Goal: Transaction & Acquisition: Purchase product/service

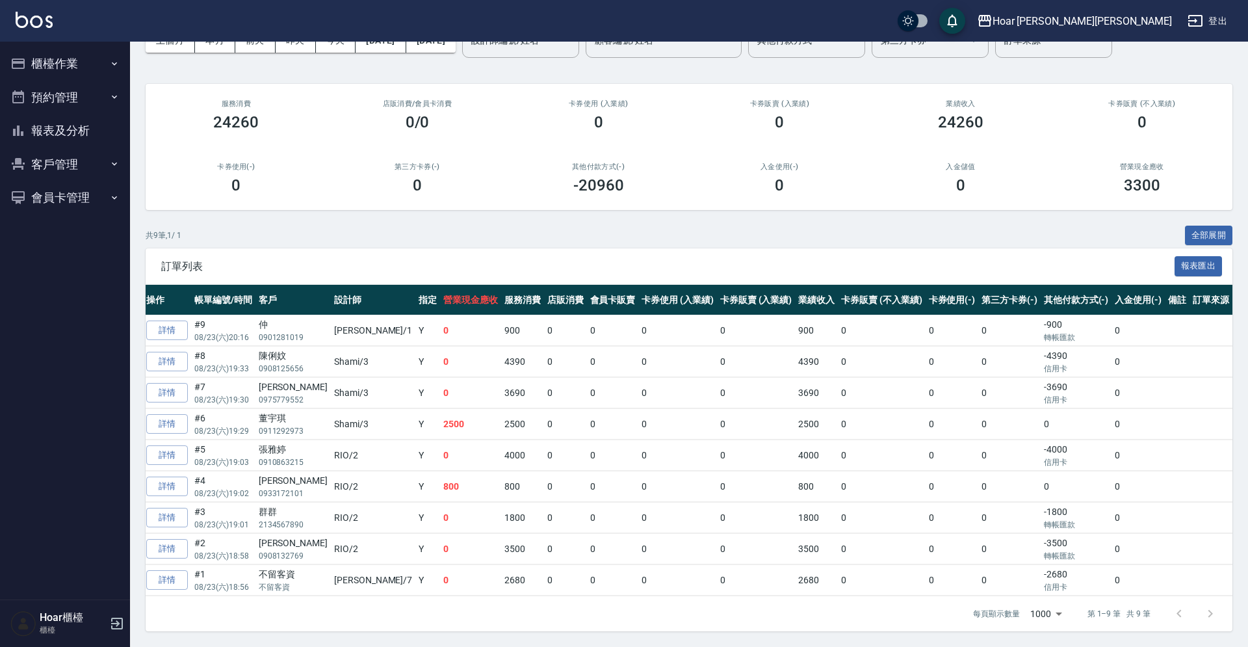
scroll to position [0, 40]
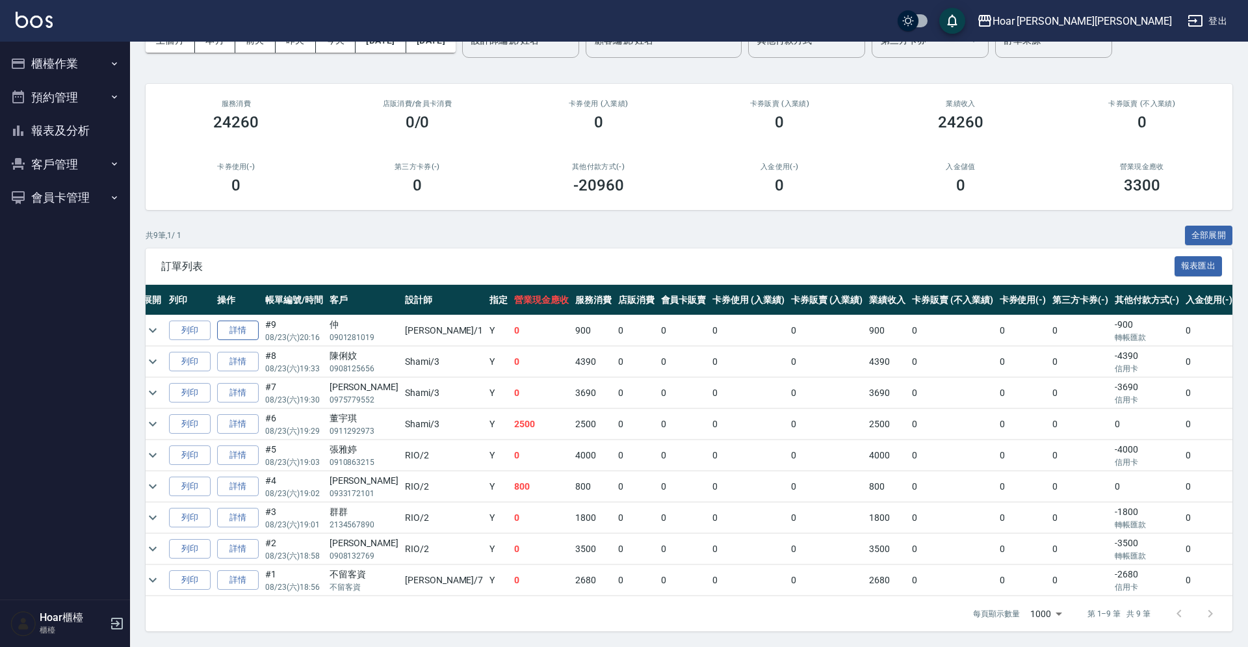
click at [251, 330] on link "詳情" at bounding box center [238, 330] width 42 height 20
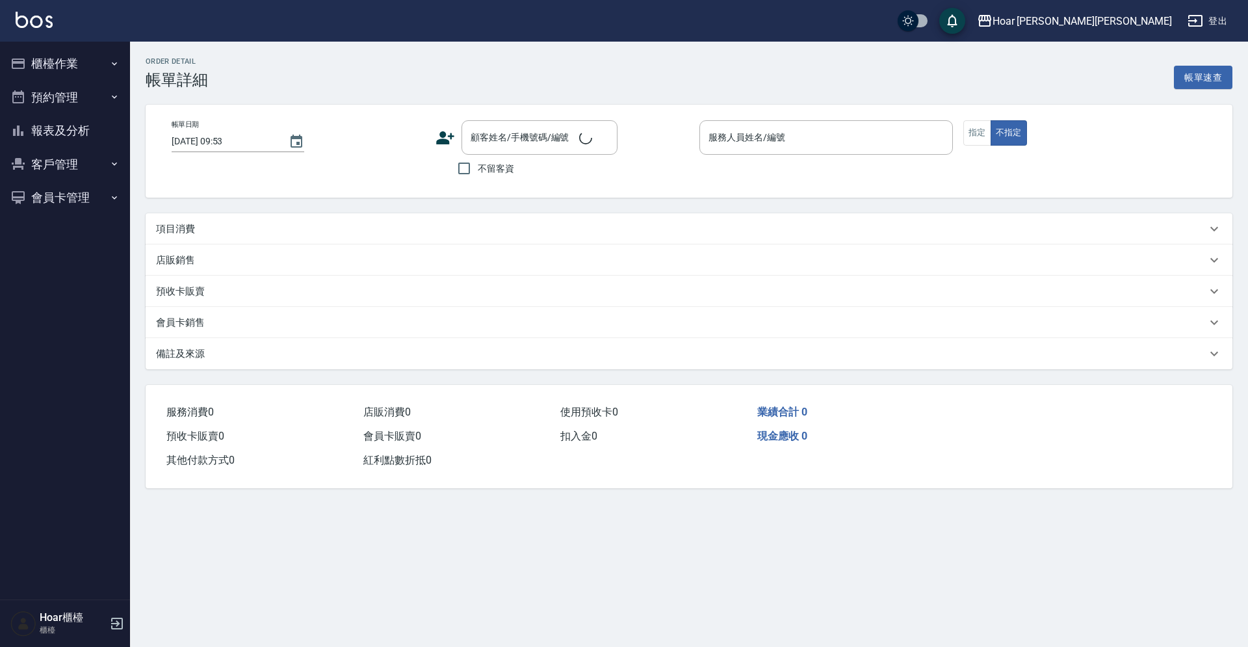
type input "[DATE] 20:16"
type input "[PERSON_NAME]-1"
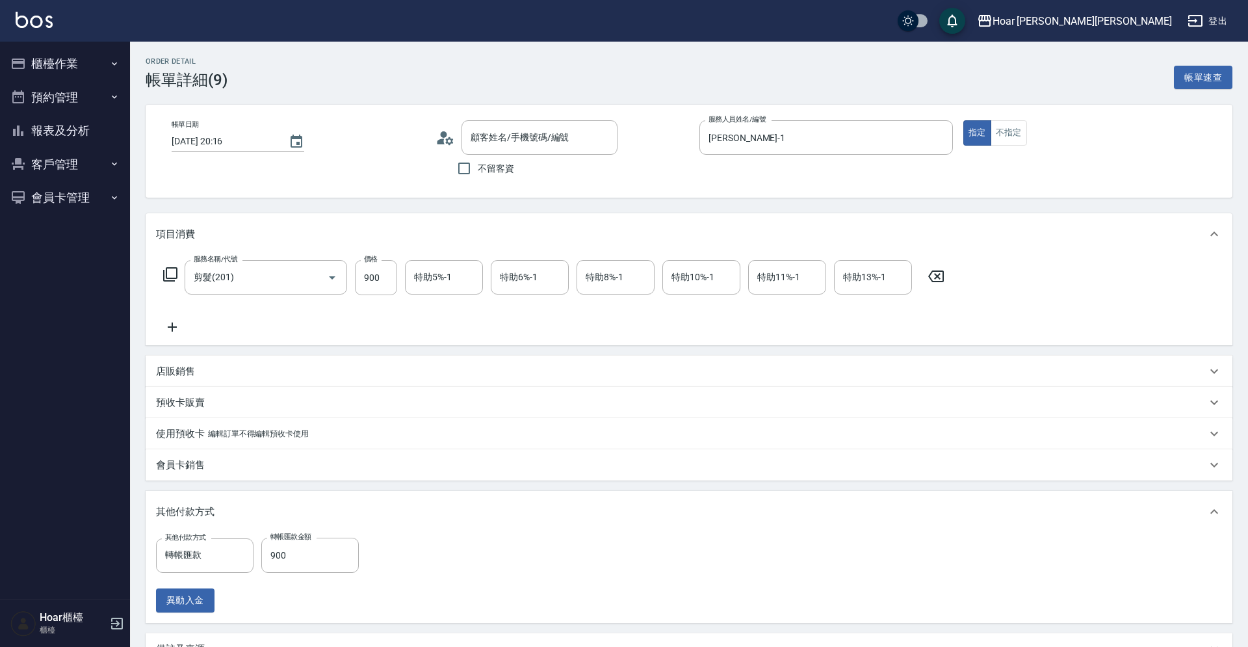
type input "仲/0901281019/"
click at [298, 143] on icon "Choose date, selected date is 2025-08-23" at bounding box center [297, 142] width 16 height 16
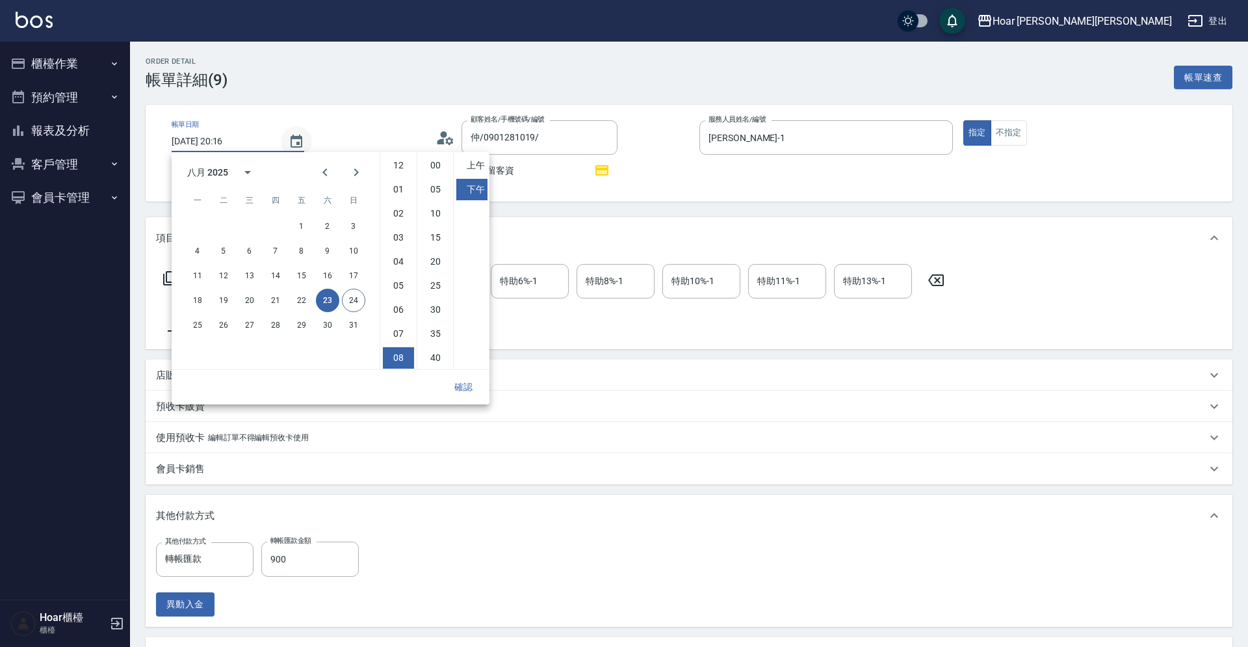
scroll to position [73, 0]
click at [352, 296] on button "24" at bounding box center [353, 300] width 23 height 23
type input "[DATE] 20:16"
click at [469, 387] on button "確認" at bounding box center [464, 387] width 42 height 24
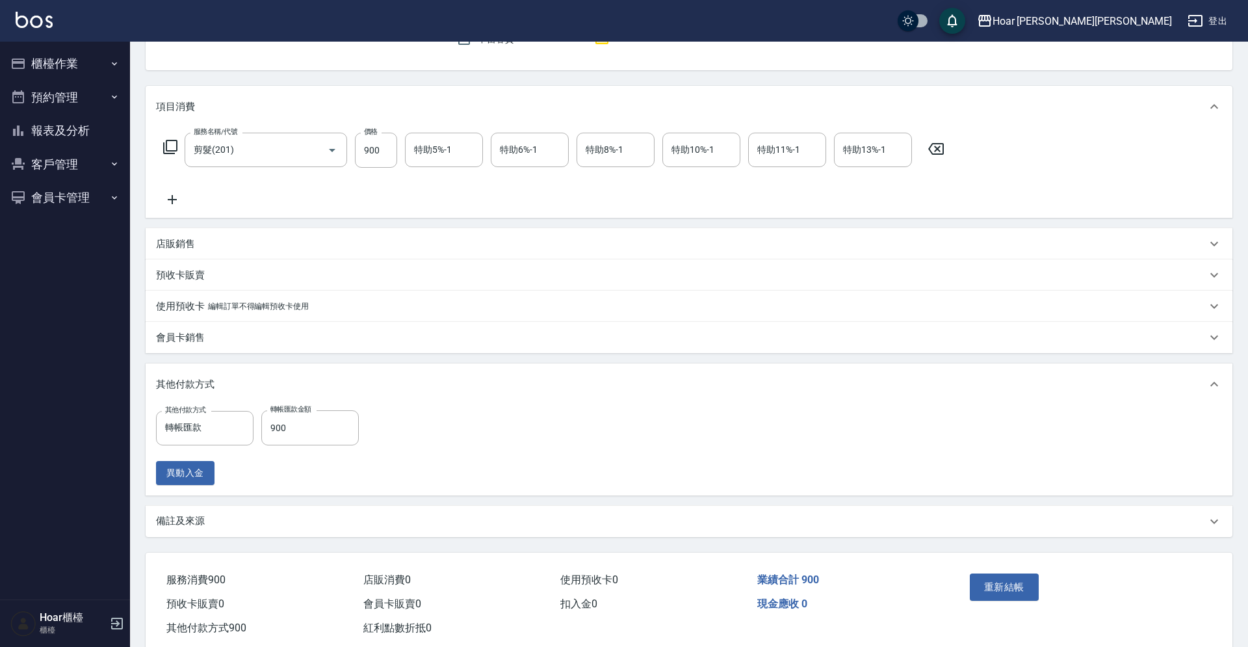
scroll to position [162, 0]
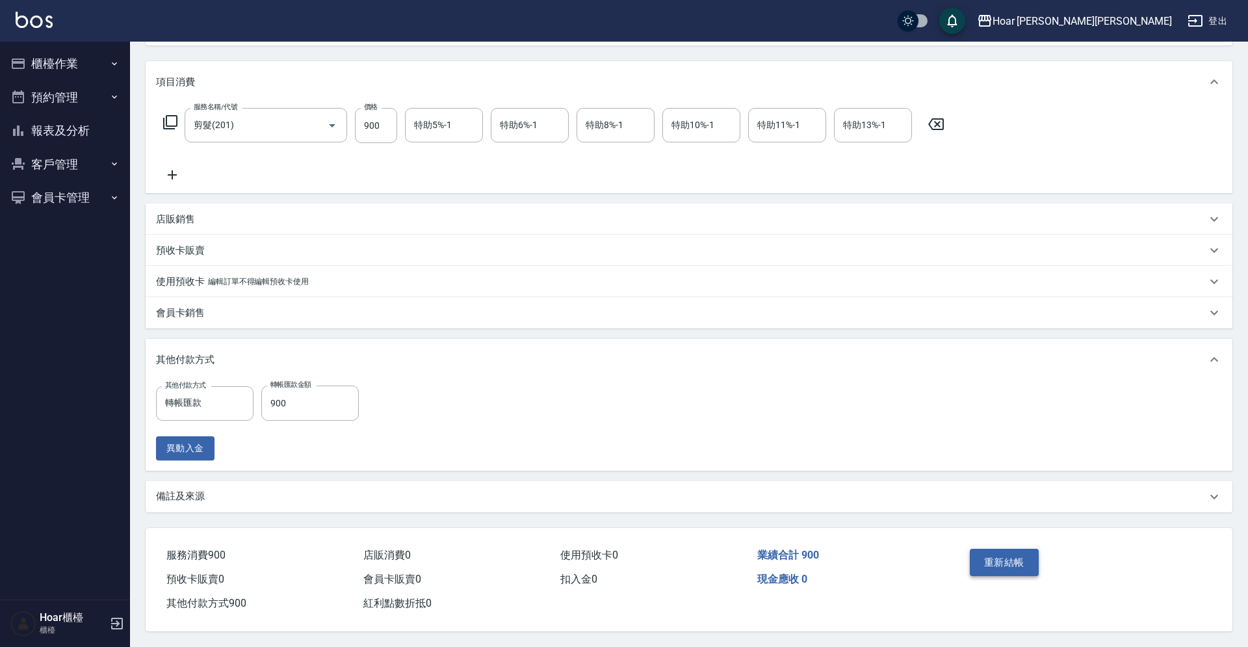
click at [726, 547] on button "重新結帳" at bounding box center [1004, 561] width 69 height 27
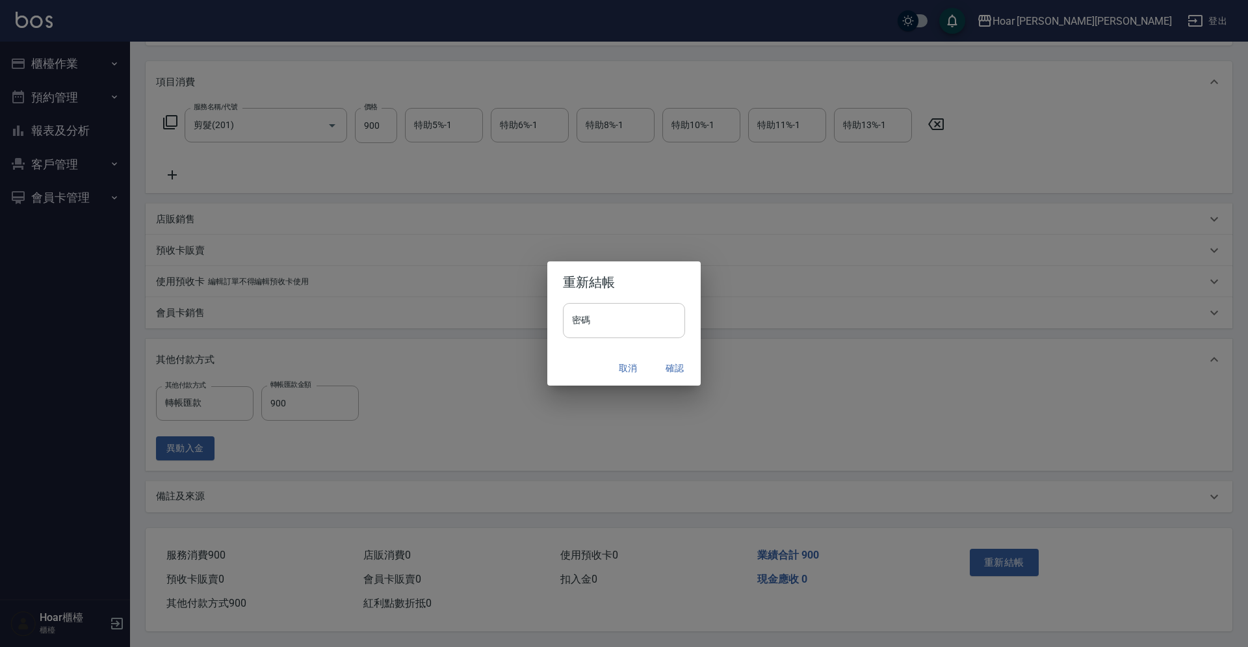
drag, startPoint x: 643, startPoint y: 333, endPoint x: 634, endPoint y: 329, distance: 10.5
click at [638, 330] on input "密碼" at bounding box center [624, 320] width 122 height 35
type input "****"
click at [680, 376] on button "確認" at bounding box center [675, 368] width 42 height 24
drag, startPoint x: 600, startPoint y: 313, endPoint x: 486, endPoint y: 328, distance: 114.7
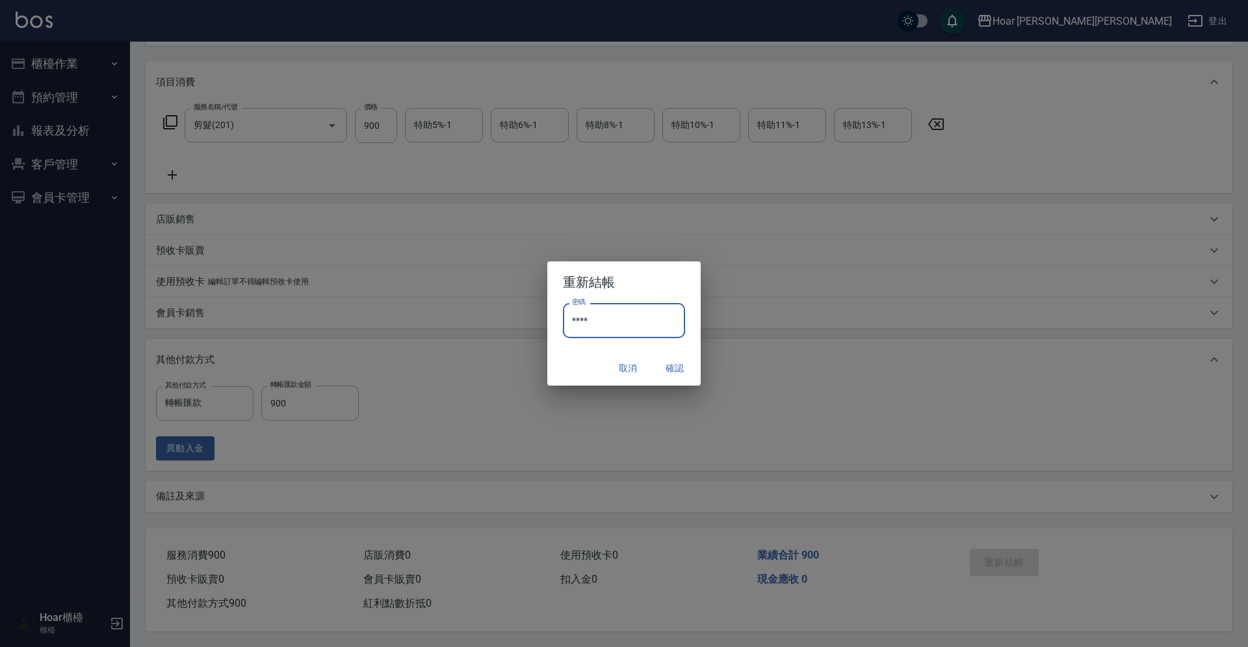
click at [563, 328] on input "****" at bounding box center [624, 320] width 122 height 35
click at [677, 365] on div "取消 確認" at bounding box center [623, 368] width 153 height 34
click at [676, 368] on div "取消 確認" at bounding box center [623, 368] width 153 height 34
click at [676, 370] on div "取消 確認" at bounding box center [623, 368] width 153 height 34
drag, startPoint x: 675, startPoint y: 369, endPoint x: 652, endPoint y: 374, distance: 22.6
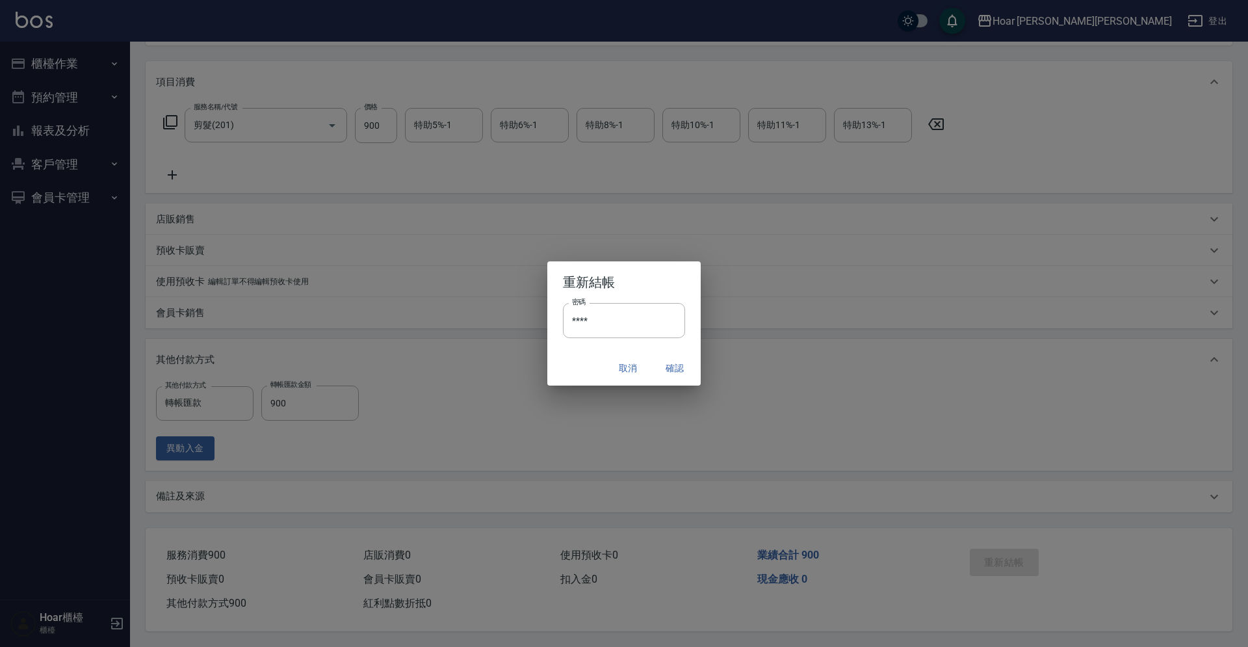
click at [675, 369] on div "取消 確認" at bounding box center [623, 368] width 153 height 34
